Goal: Information Seeking & Learning: Learn about a topic

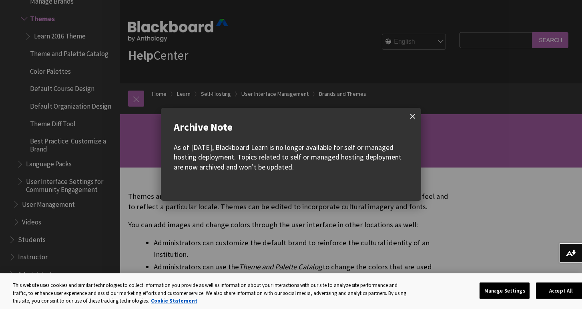
click at [411, 115] on span at bounding box center [413, 116] width 17 height 17
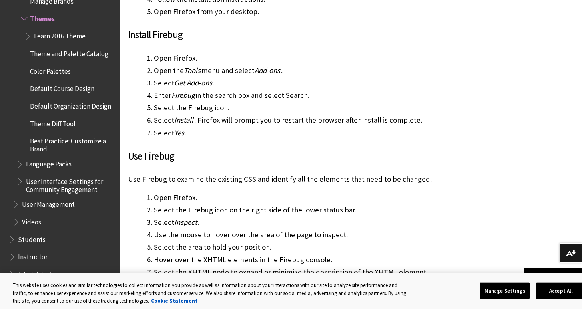
scroll to position [649, 0]
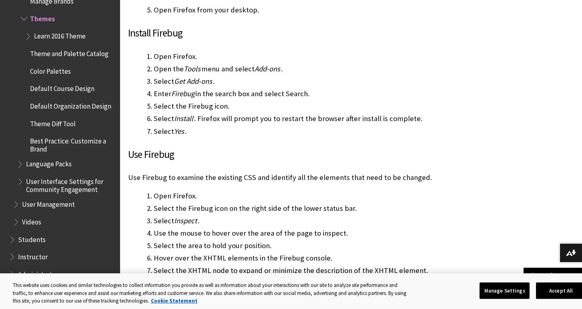
click at [47, 72] on span "Color Palettes" at bounding box center [50, 69] width 41 height 11
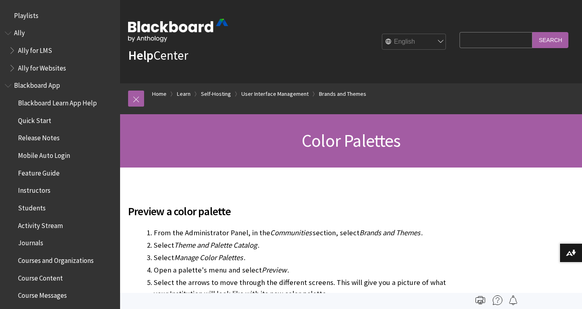
click at [50, 71] on body "Skip to main content Help Center English عربية Català Cymraeg Deutsch Español S…" at bounding box center [291, 154] width 582 height 309
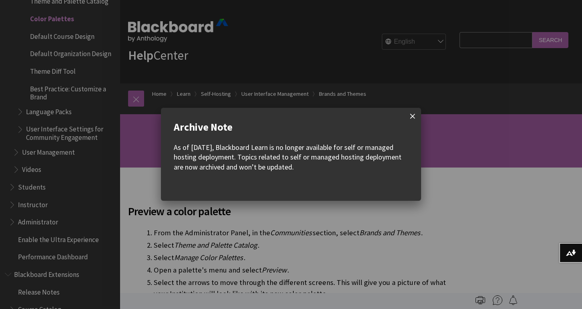
click at [411, 115] on span at bounding box center [413, 116] width 17 height 17
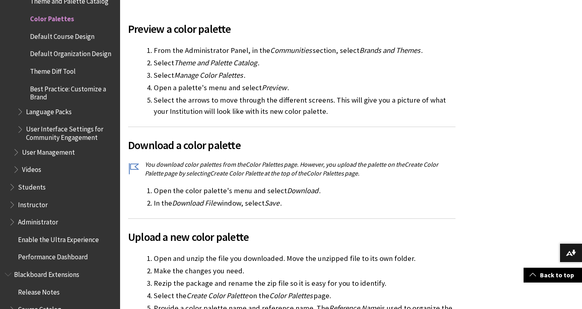
scroll to position [186, 0]
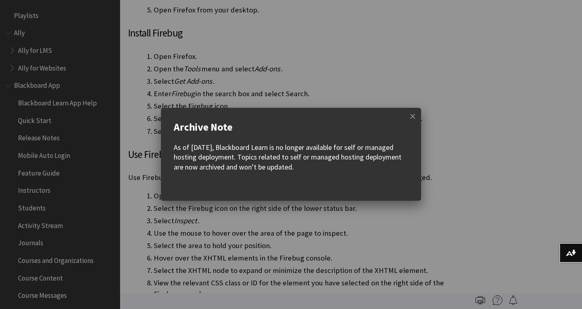
scroll to position [1307, 0]
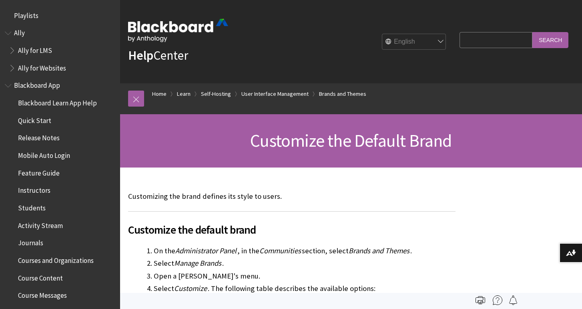
scroll to position [1249, 0]
